Goal: Task Accomplishment & Management: Manage account settings

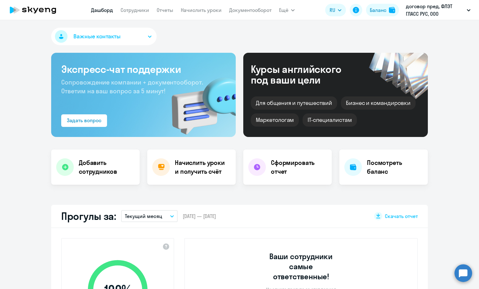
click at [467, 272] on circle at bounding box center [464, 273] width 18 height 18
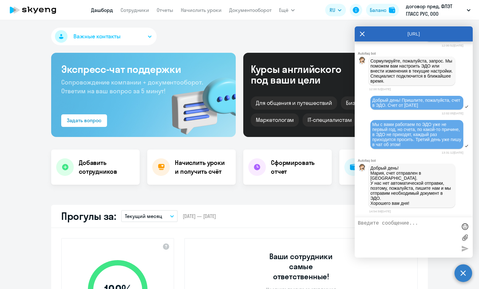
scroll to position [5763, 0]
select select "30"
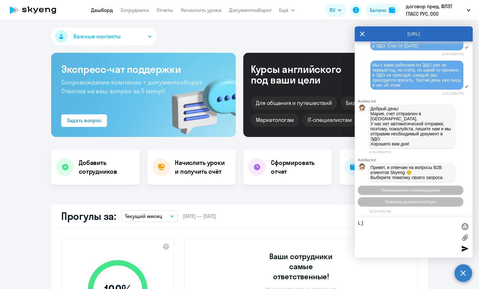
type textarea "L"
click at [463, 227] on div at bounding box center [464, 226] width 9 height 9
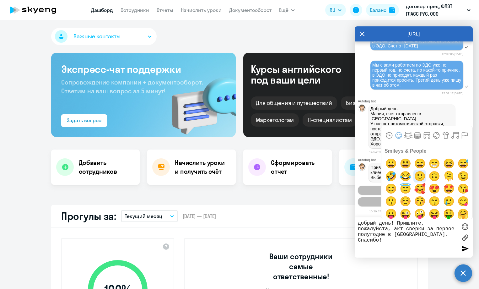
click at [418, 177] on span "🙂" at bounding box center [419, 176] width 15 height 13
type textarea "добрый день! Пришлите, пожалуйста, акт сверки за первое полугодие в [GEOGRAPHIC…"
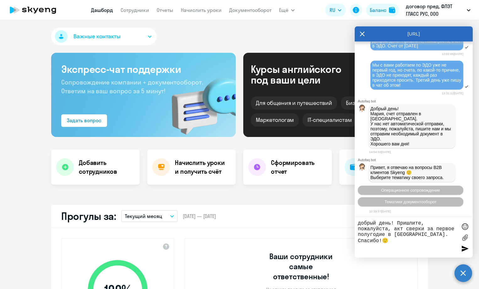
click at [464, 248] on div at bounding box center [464, 248] width 9 height 9
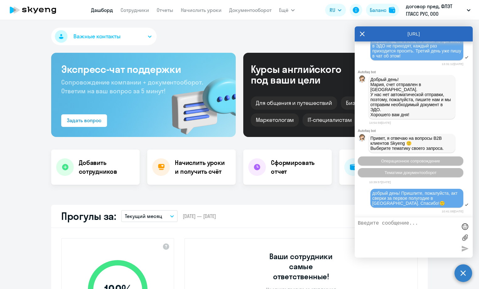
scroll to position [5842, 0]
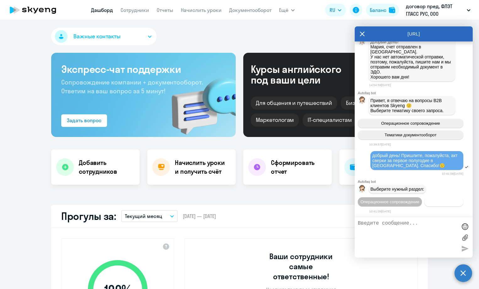
click at [427, 203] on span "Документооборот" at bounding box center [444, 201] width 34 height 5
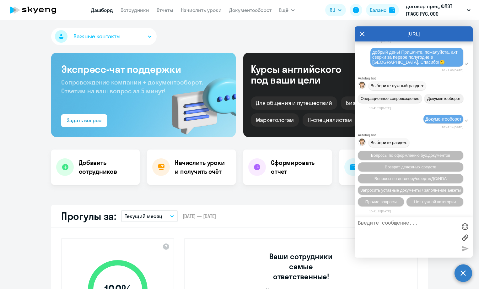
scroll to position [5820, 0]
drag, startPoint x: 373, startPoint y: 165, endPoint x: 432, endPoint y: 178, distance: 60.6
click at [432, 65] on div "добрый день! Пришлите, пожалуйста, акт сверки за первое полугодие в [GEOGRAPHIC…" at bounding box center [416, 57] width 89 height 15
copy span "добрый день! Пришлите, пожалуйста, акт сверки за первое полугодие в [GEOGRAPHIC…"
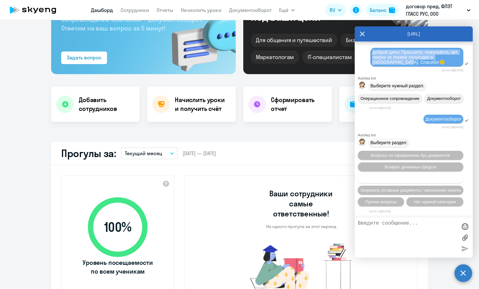
scroll to position [5945, 0]
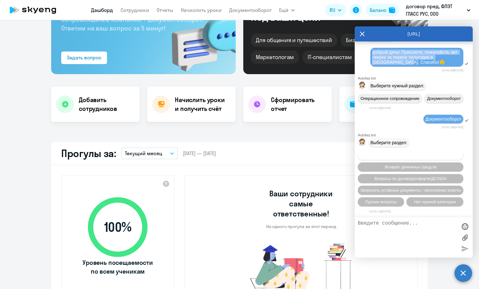
click at [441, 154] on span "Вопросы по оформлению бух.документов" at bounding box center [410, 155] width 79 height 5
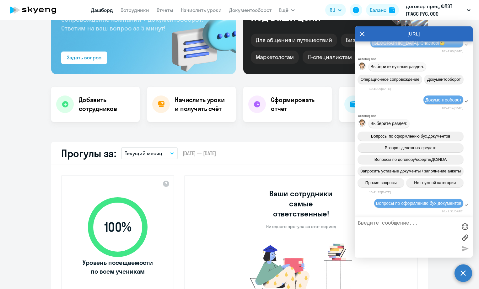
scroll to position [6023, 0]
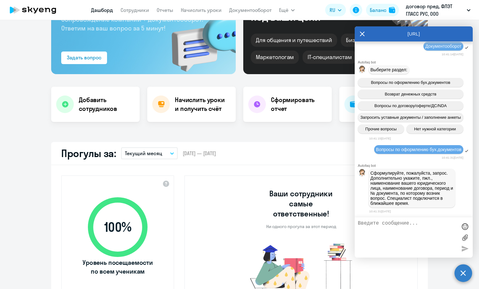
click at [377, 223] on textarea at bounding box center [407, 237] width 99 height 34
paste textarea "добрый день! Пришлите, пожалуйста, акт сверки за первое полугодие в [GEOGRAPHIC…"
type textarea "добрый день! Пришлите, пожалуйста, акт сверки за первое полугодие в [GEOGRAPHIC…"
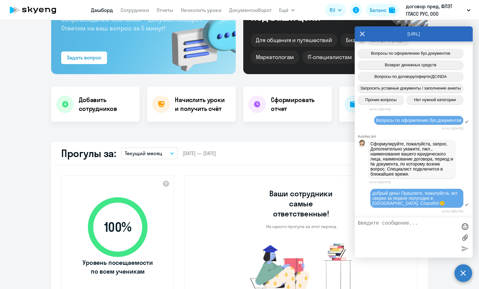
click at [264, 153] on div "Прогулы за: Текущий месяц – [DATE] — [DATE] Скачать отчет" at bounding box center [239, 153] width 377 height 23
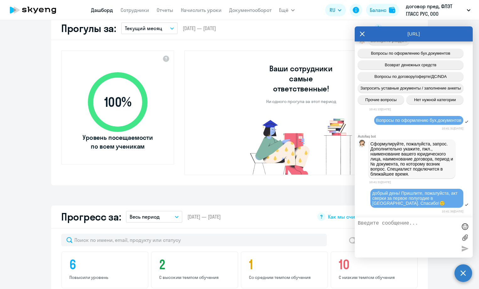
scroll to position [188, 0]
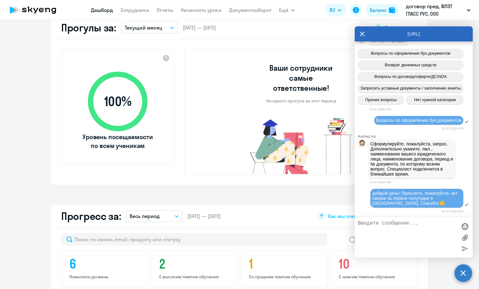
click at [362, 33] on icon at bounding box center [362, 34] width 5 height 5
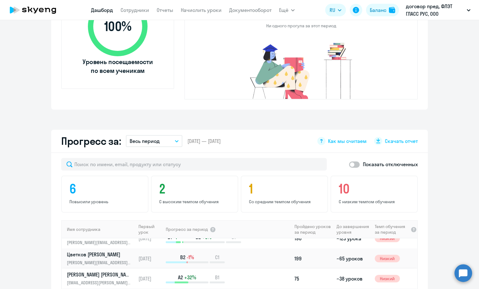
scroll to position [283, 0]
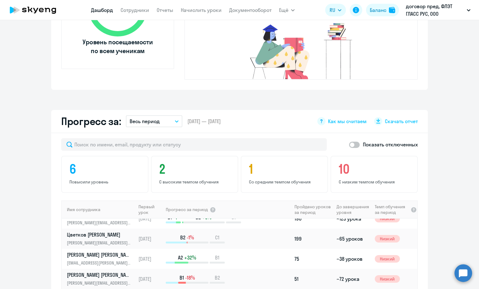
click at [200, 14] on nav "[PERSON_NAME] Отчеты Начислить уроки Документооборот" at bounding box center [181, 10] width 180 height 13
click at [199, 12] on link "Начислить уроки" at bounding box center [201, 10] width 41 height 6
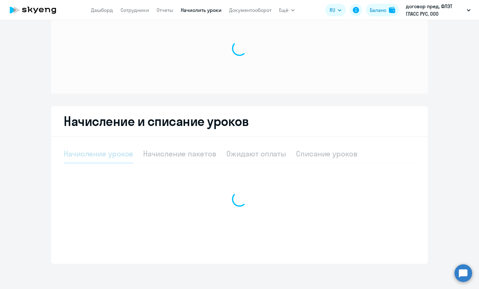
scroll to position [26, 0]
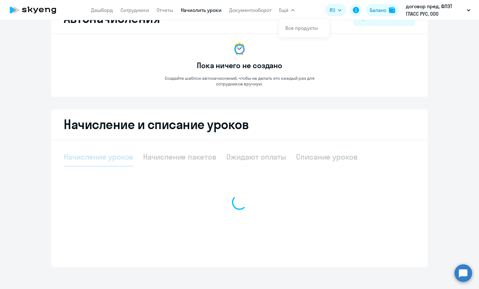
select select "10"
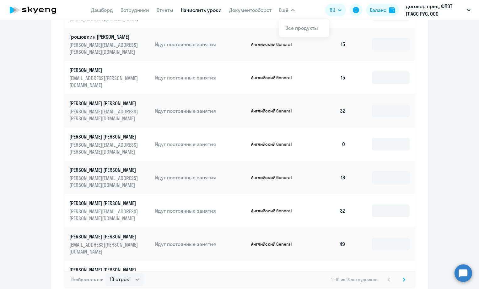
scroll to position [296, 0]
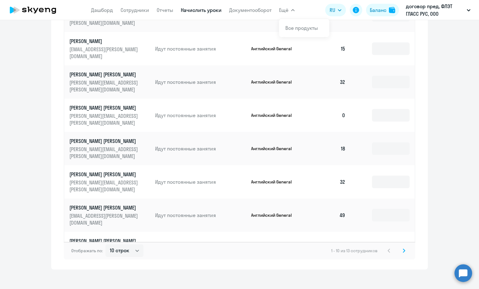
click at [403, 247] on svg-icon at bounding box center [404, 251] width 8 height 8
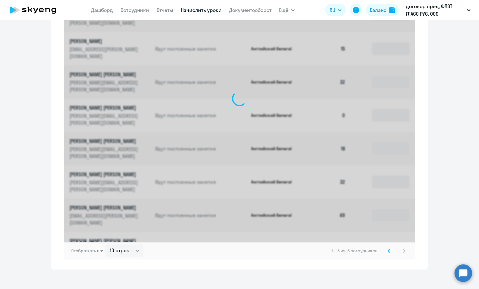
scroll to position [111, 0]
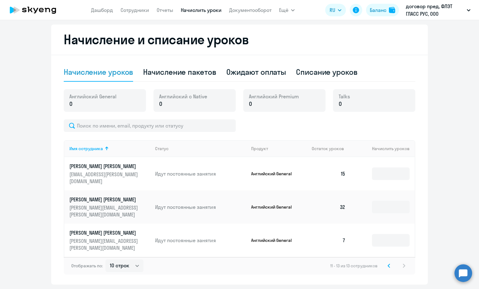
click at [388, 262] on svg-icon at bounding box center [389, 266] width 8 height 8
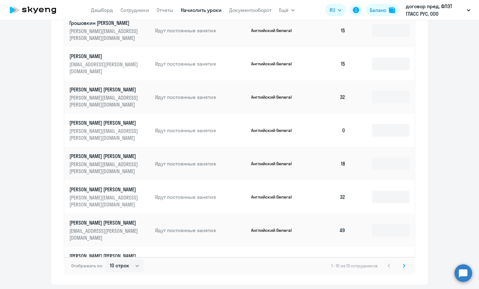
scroll to position [296, 0]
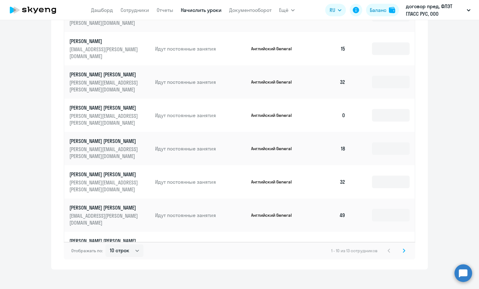
click at [403, 248] on icon at bounding box center [404, 250] width 3 height 4
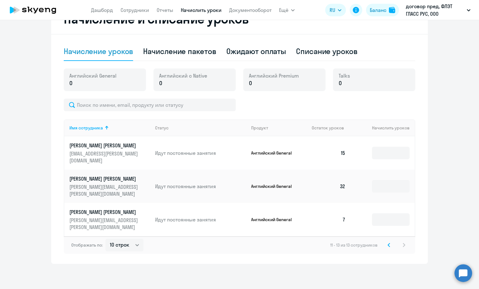
scroll to position [111, 0]
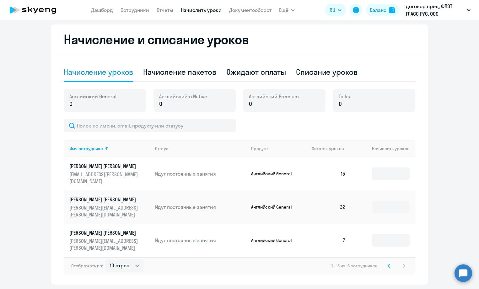
click at [388, 264] on icon at bounding box center [389, 265] width 2 height 3
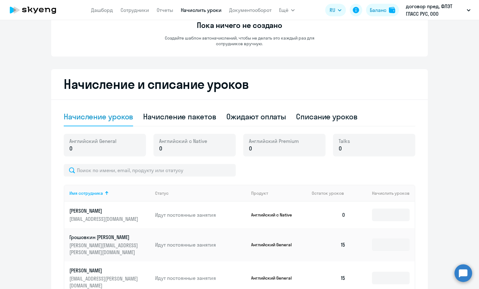
scroll to position [45, 0]
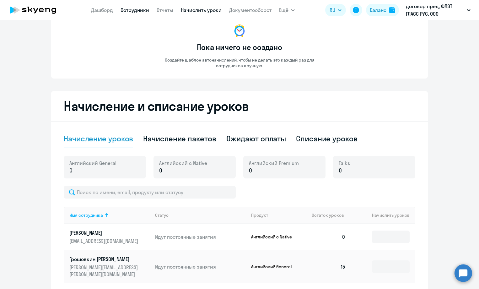
click at [133, 9] on link "Сотрудники" at bounding box center [135, 10] width 29 height 6
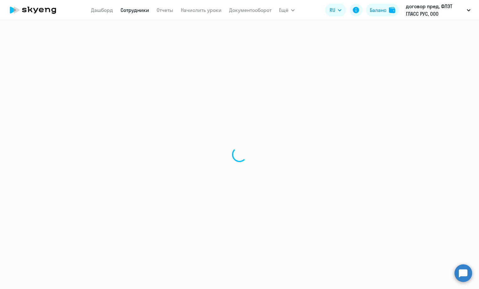
select select "30"
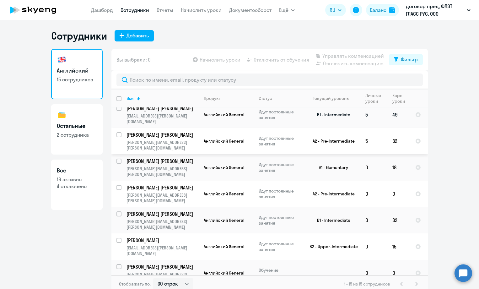
scroll to position [143, 0]
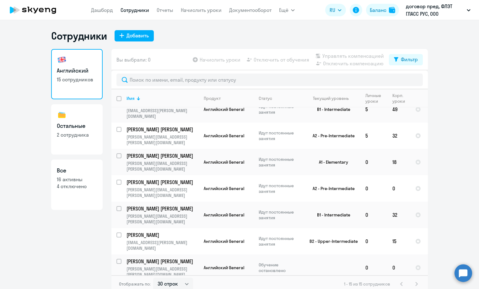
click at [69, 138] on link "Остальные 2 сотрудника" at bounding box center [76, 129] width 51 height 50
select select "30"
